Goal: Check status: Check status

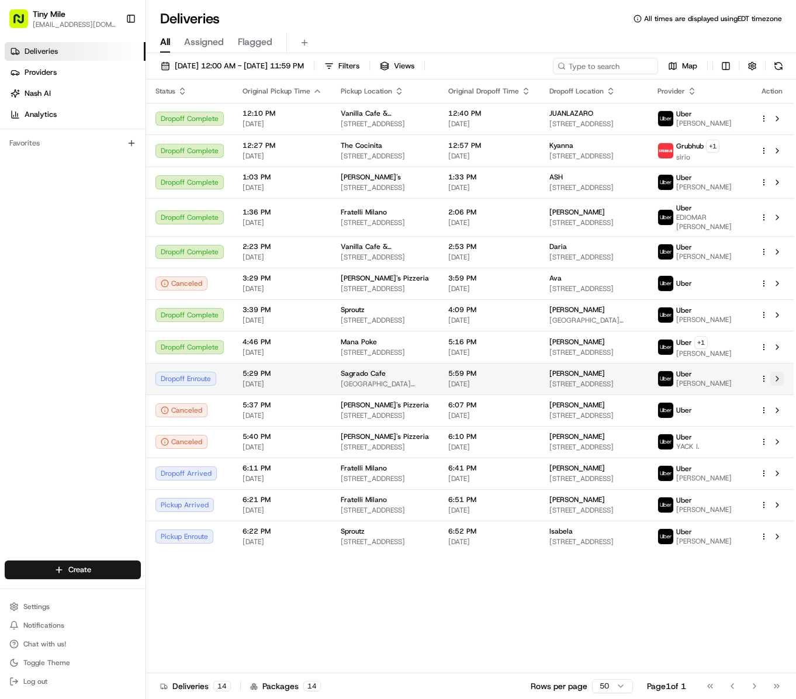
click at [774, 379] on button at bounding box center [777, 379] width 14 height 14
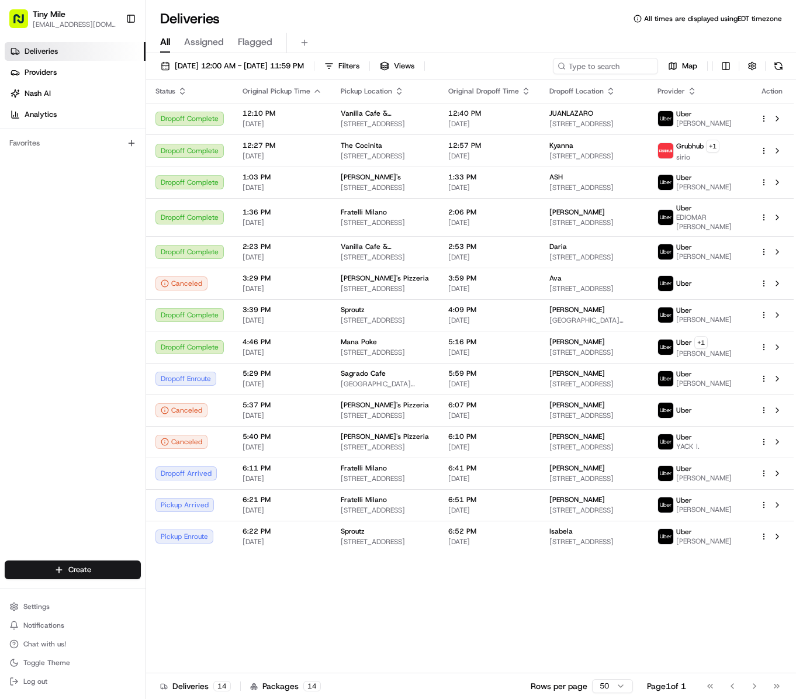
click at [376, 648] on div "Status Original Pickup Time Pickup Location Original Dropoff Time Dropoff Locat…" at bounding box center [470, 376] width 648 height 594
click at [290, 623] on div "Status Original Pickup Time Pickup Location Original Dropoff Time Dropoff Locat…" at bounding box center [470, 376] width 648 height 594
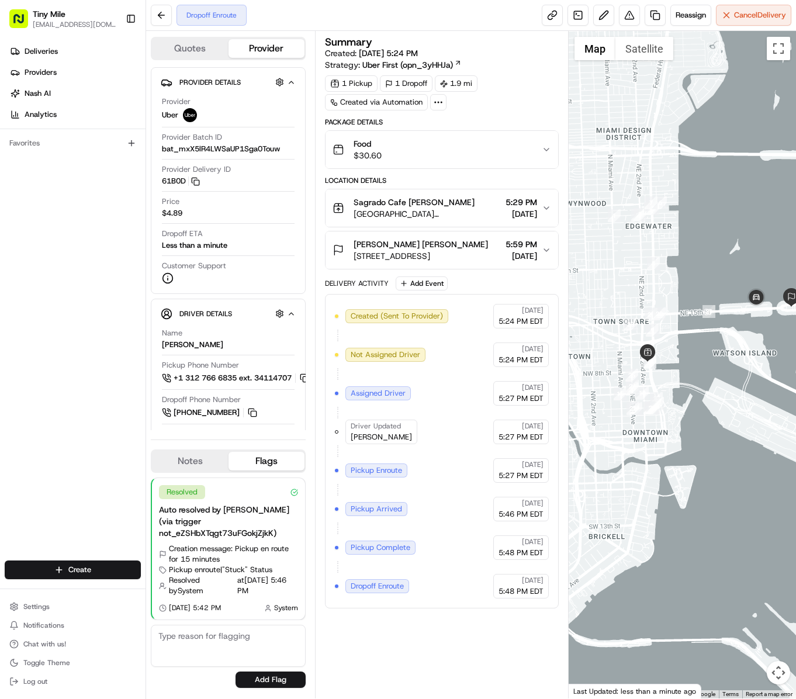
drag, startPoint x: 676, startPoint y: 409, endPoint x: 707, endPoint y: 371, distance: 49.8
click at [714, 376] on div at bounding box center [682, 364] width 227 height 667
